Goal: Task Accomplishment & Management: Complete application form

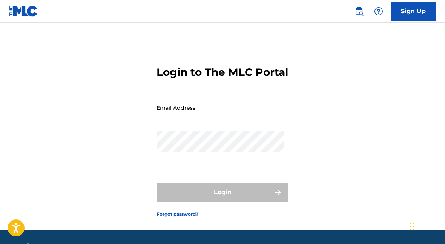
click at [206, 118] on input "Email Address" at bounding box center [219, 107] width 127 height 21
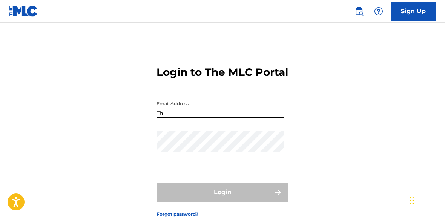
type input "T"
type input "[EMAIL_ADDRESS][DOMAIN_NAME]"
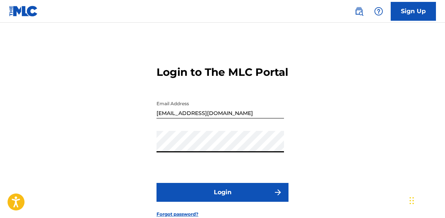
click at [240, 202] on button "Login" at bounding box center [222, 192] width 132 height 19
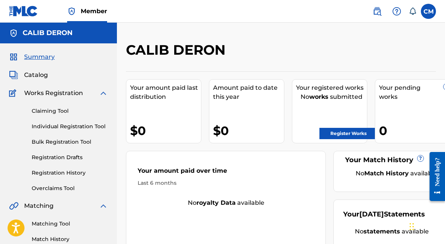
click at [43, 113] on link "Claiming Tool" at bounding box center [70, 111] width 76 height 8
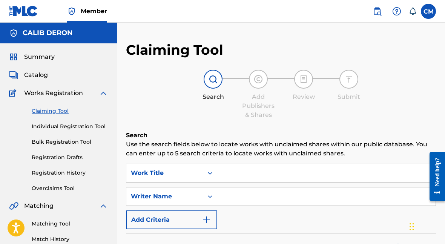
click at [262, 175] on input "Search Form" at bounding box center [326, 173] width 218 height 18
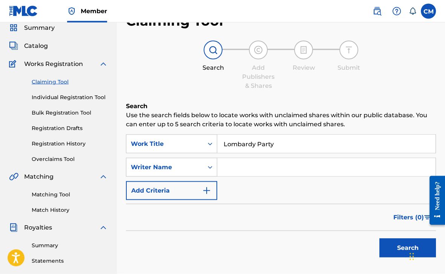
scroll to position [31, 0]
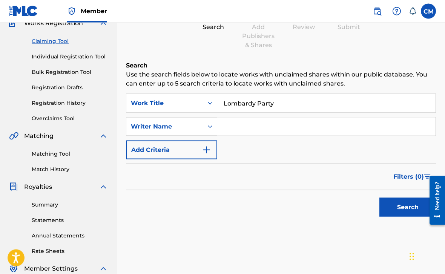
type input "Lombardy Party"
click at [405, 214] on button "Search" at bounding box center [407, 207] width 57 height 19
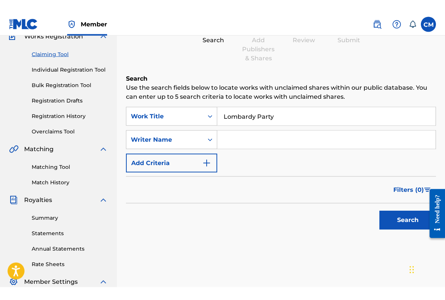
scroll to position [70, 0]
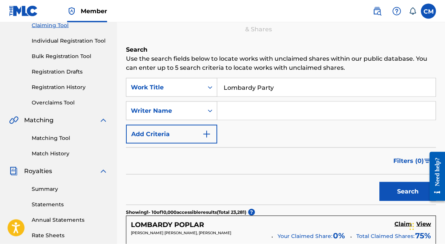
click at [274, 118] on input "Search Form" at bounding box center [326, 111] width 218 height 18
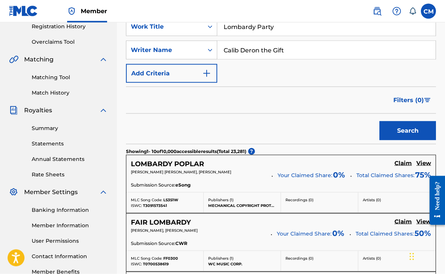
scroll to position [229, 0]
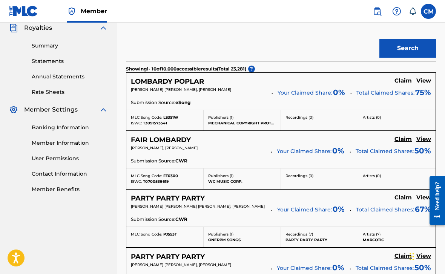
type input "Calib Deron the Gift"
click at [411, 55] on button "Search" at bounding box center [407, 48] width 57 height 19
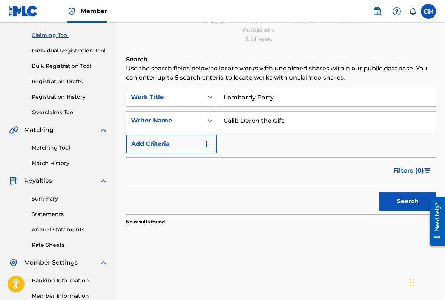
scroll to position [75, 0]
click at [299, 98] on input "Lombardy Party" at bounding box center [326, 98] width 218 height 18
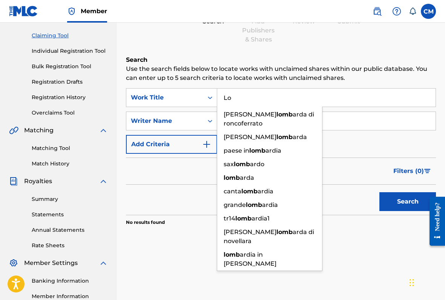
type input "L"
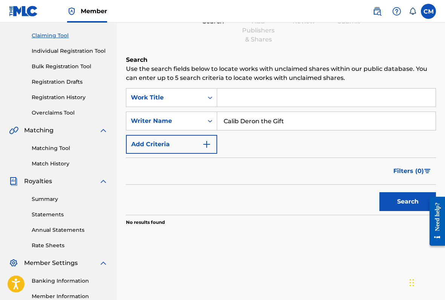
click at [406, 201] on button "Search" at bounding box center [407, 201] width 57 height 19
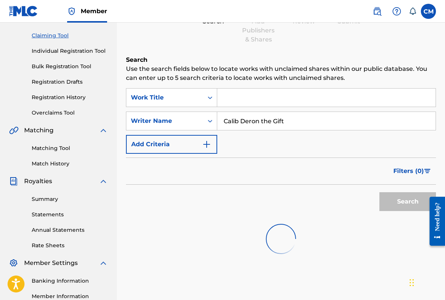
scroll to position [76, 0]
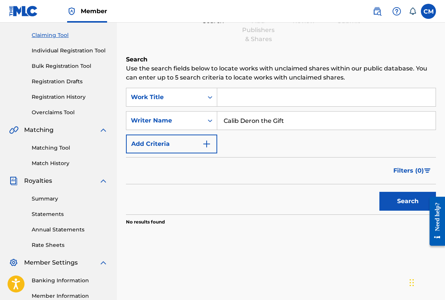
click at [81, 49] on link "Individual Registration Tool" at bounding box center [70, 51] width 76 height 8
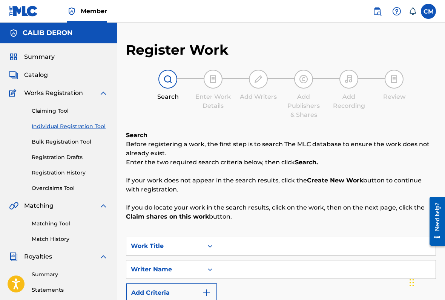
click at [376, 216] on p "If you do locate your work in the search results, click on the work, then on th…" at bounding box center [281, 212] width 310 height 18
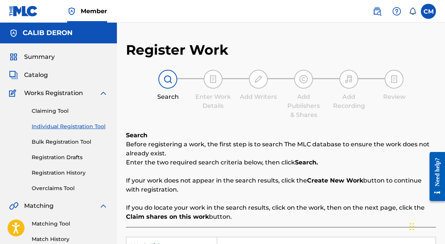
click at [34, 59] on span "Summary" at bounding box center [39, 56] width 31 height 9
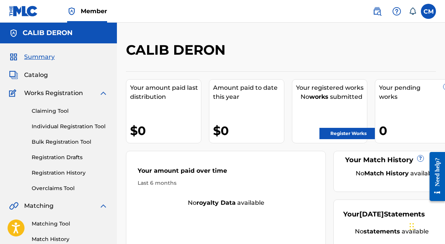
click at [28, 79] on span "Catalog" at bounding box center [36, 75] width 24 height 9
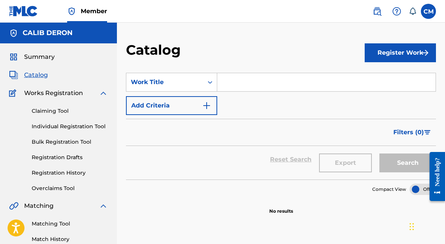
click at [264, 83] on input "Search Form" at bounding box center [326, 82] width 218 height 18
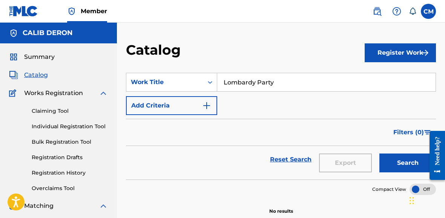
type input "Lombardy Party"
click at [421, 52] on img "submit" at bounding box center [425, 52] width 9 height 9
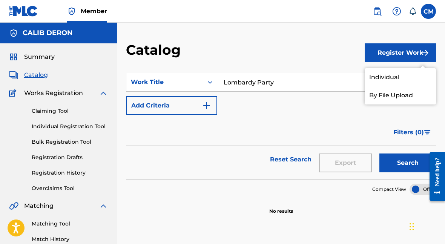
click at [418, 77] on link "Individual" at bounding box center [400, 77] width 71 height 18
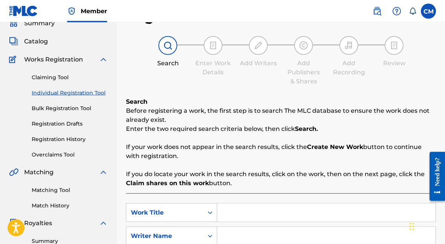
scroll to position [26, 0]
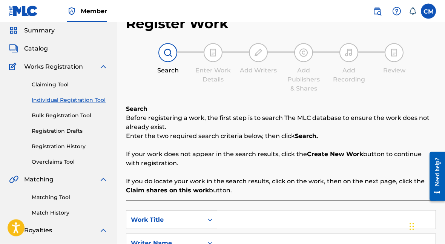
click at [46, 145] on link "Registration History" at bounding box center [70, 147] width 76 height 8
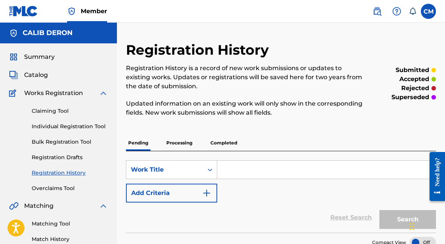
click at [31, 78] on span "Catalog" at bounding box center [36, 75] width 24 height 9
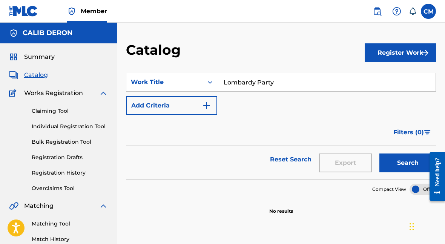
click at [414, 55] on button "Register Work" at bounding box center [400, 52] width 71 height 19
click at [403, 96] on link "By File Upload" at bounding box center [400, 95] width 71 height 18
click at [405, 57] on button "Register Work" at bounding box center [400, 52] width 71 height 19
click at [402, 81] on link "Individual" at bounding box center [400, 77] width 71 height 18
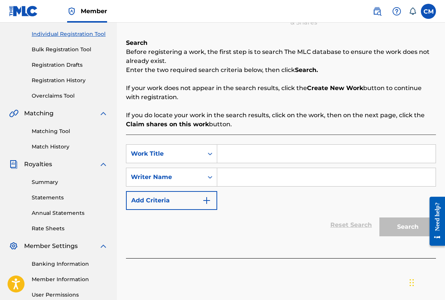
scroll to position [93, 0]
click at [307, 155] on input "Search Form" at bounding box center [326, 153] width 218 height 18
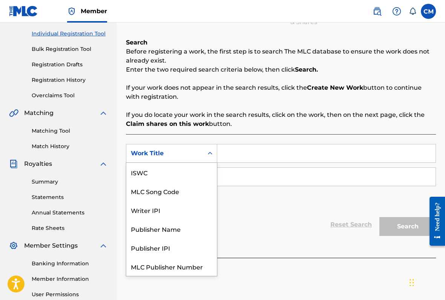
scroll to position [19, 0]
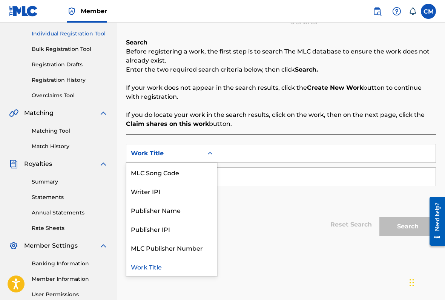
click at [194, 208] on div "Publisher Name" at bounding box center [171, 210] width 90 height 19
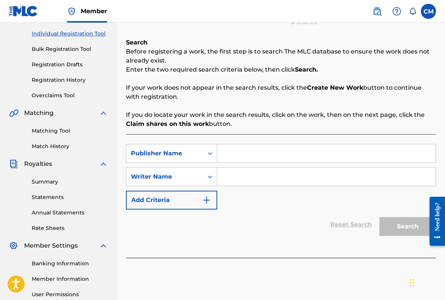
click at [244, 153] on input "Search Form" at bounding box center [326, 153] width 218 height 18
type input "Calib Deron"
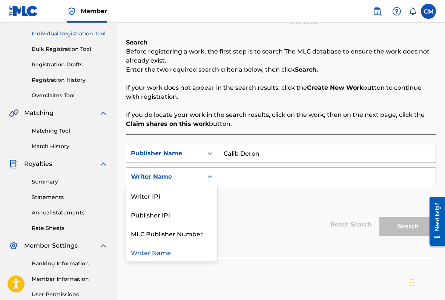
click at [248, 177] on input "Search Form" at bounding box center [326, 177] width 218 height 18
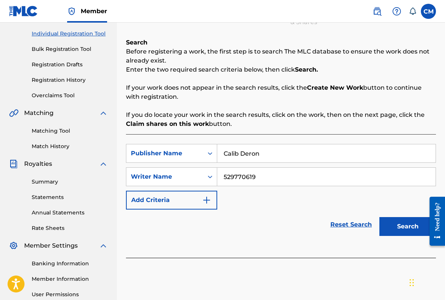
type input "529770619"
click at [406, 230] on button "Search" at bounding box center [407, 226] width 57 height 19
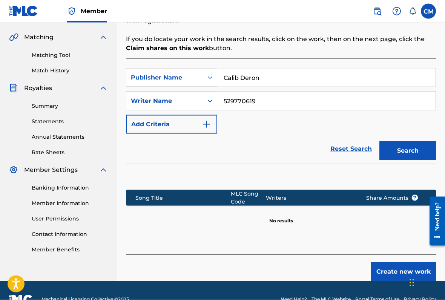
scroll to position [186, 0]
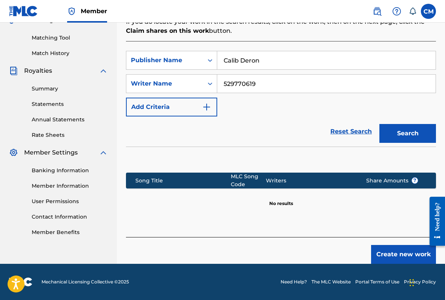
click at [197, 103] on button "Add Criteria" at bounding box center [171, 107] width 91 height 19
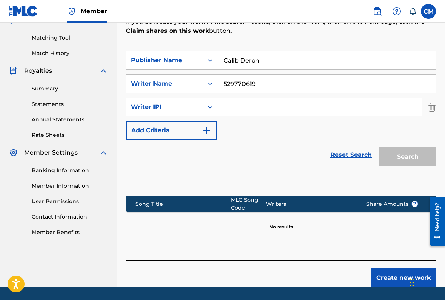
click at [248, 83] on input "529770619" at bounding box center [326, 84] width 218 height 18
click at [249, 82] on input "529770619" at bounding box center [326, 84] width 218 height 18
click at [246, 89] on input "529770619" at bounding box center [326, 84] width 218 height 18
click at [244, 83] on input "529770619" at bounding box center [326, 84] width 218 height 18
click at [251, 112] on input "Search Form" at bounding box center [319, 107] width 204 height 18
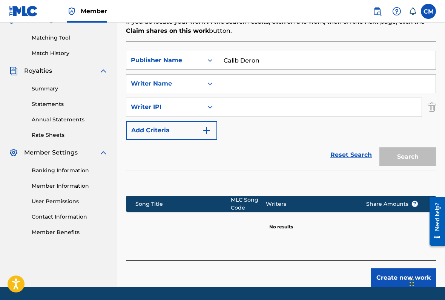
click at [239, 103] on input "Search Form" at bounding box center [319, 107] width 204 height 18
paste input "529770619"
type input "529770619"
click at [253, 87] on input "Search Form" at bounding box center [326, 84] width 218 height 18
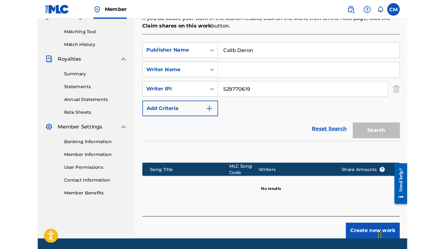
scroll to position [212, 0]
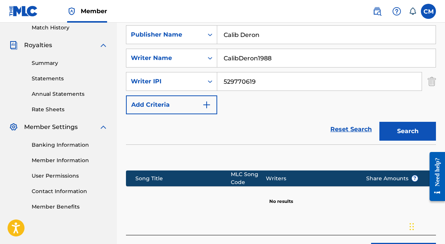
type input "CalibDeron1988"
click at [411, 130] on button "Search" at bounding box center [407, 131] width 57 height 19
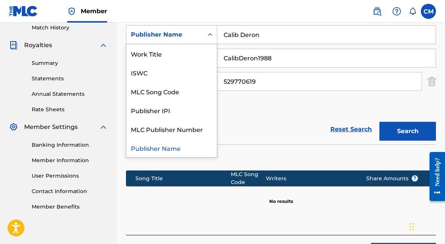
click at [170, 111] on div "Publisher IPI" at bounding box center [171, 110] width 90 height 19
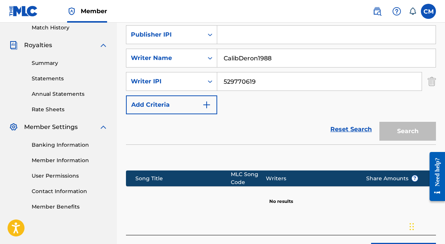
click at [246, 35] on input "Search Form" at bounding box center [326, 35] width 218 height 18
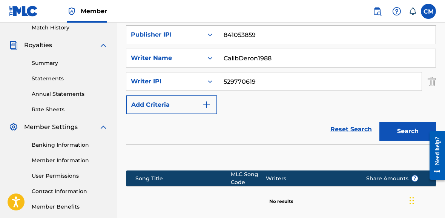
type input "841053859"
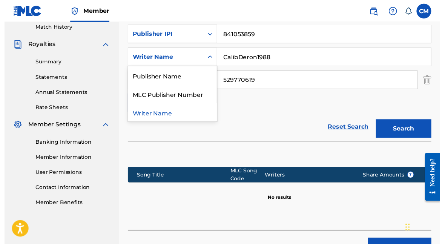
scroll to position [214, 0]
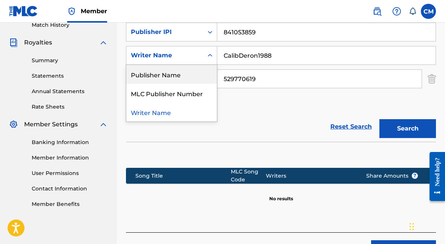
click at [198, 76] on div "Publisher Name" at bounding box center [171, 74] width 90 height 19
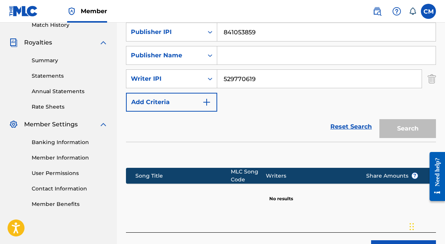
click at [253, 56] on input "Search Form" at bounding box center [326, 55] width 218 height 18
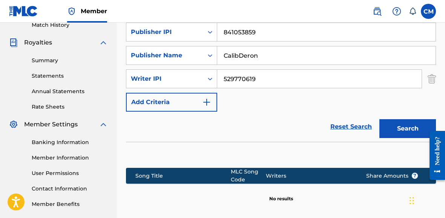
type input "CalibDeron"
click at [411, 127] on button "Search" at bounding box center [407, 128] width 57 height 19
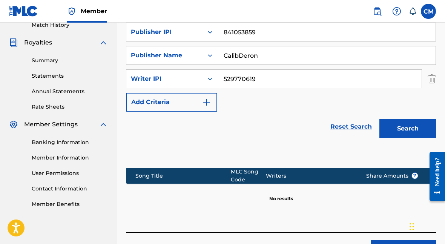
scroll to position [265, 0]
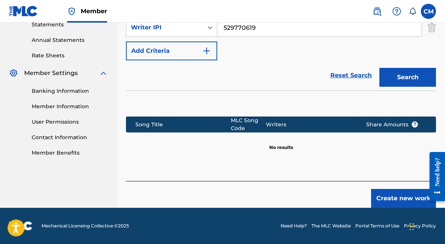
click at [409, 196] on button "Create new work" at bounding box center [403, 198] width 65 height 19
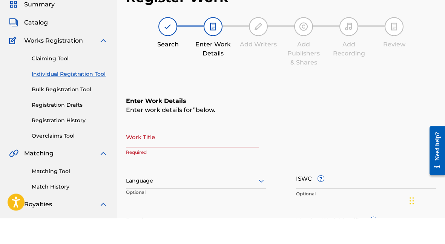
scroll to position [53, 0]
